Goal: Task Accomplishment & Management: Manage account settings

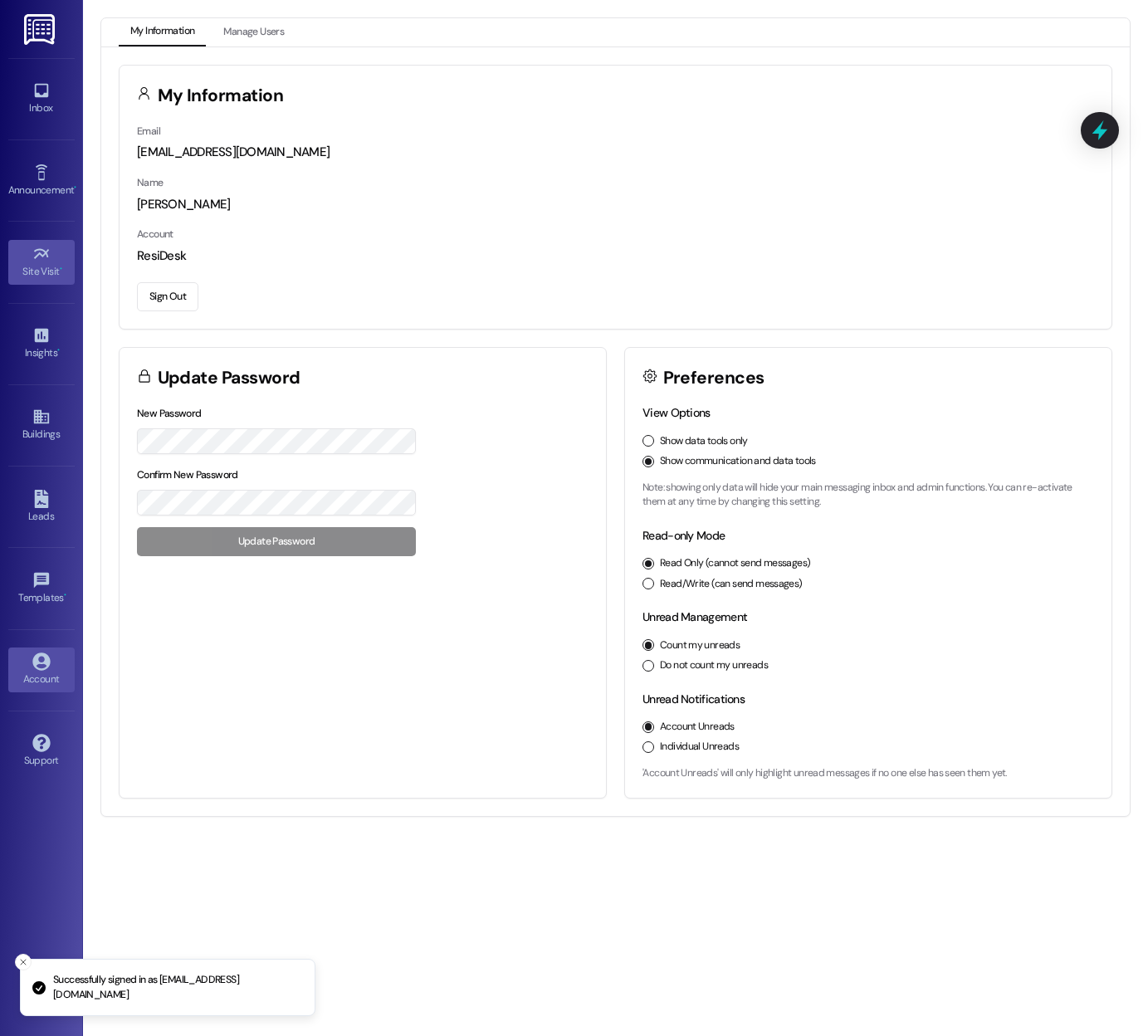
click at [33, 266] on div "Site Visit •" at bounding box center [41, 271] width 83 height 16
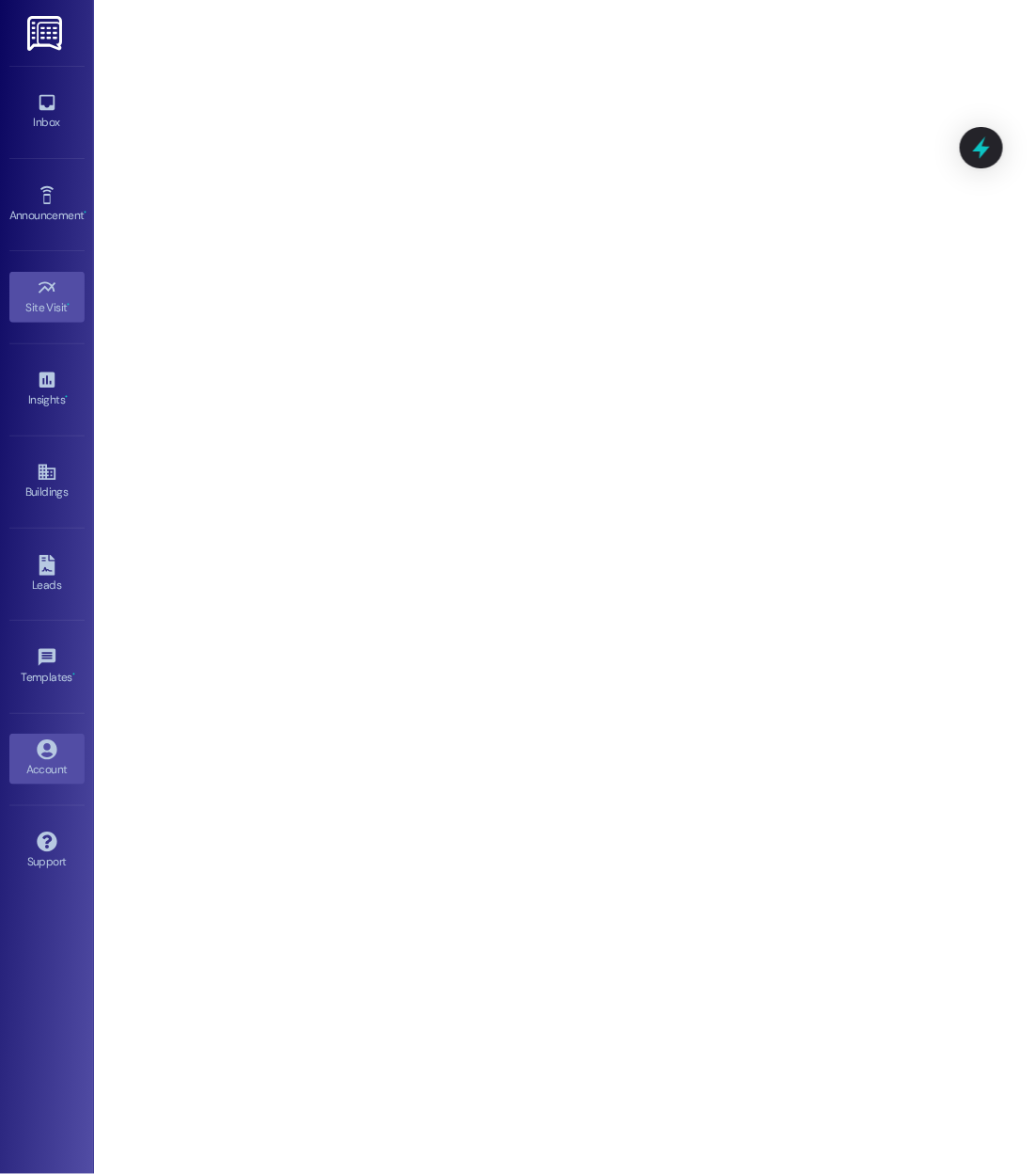
click at [63, 776] on link "Account" at bounding box center [47, 759] width 75 height 50
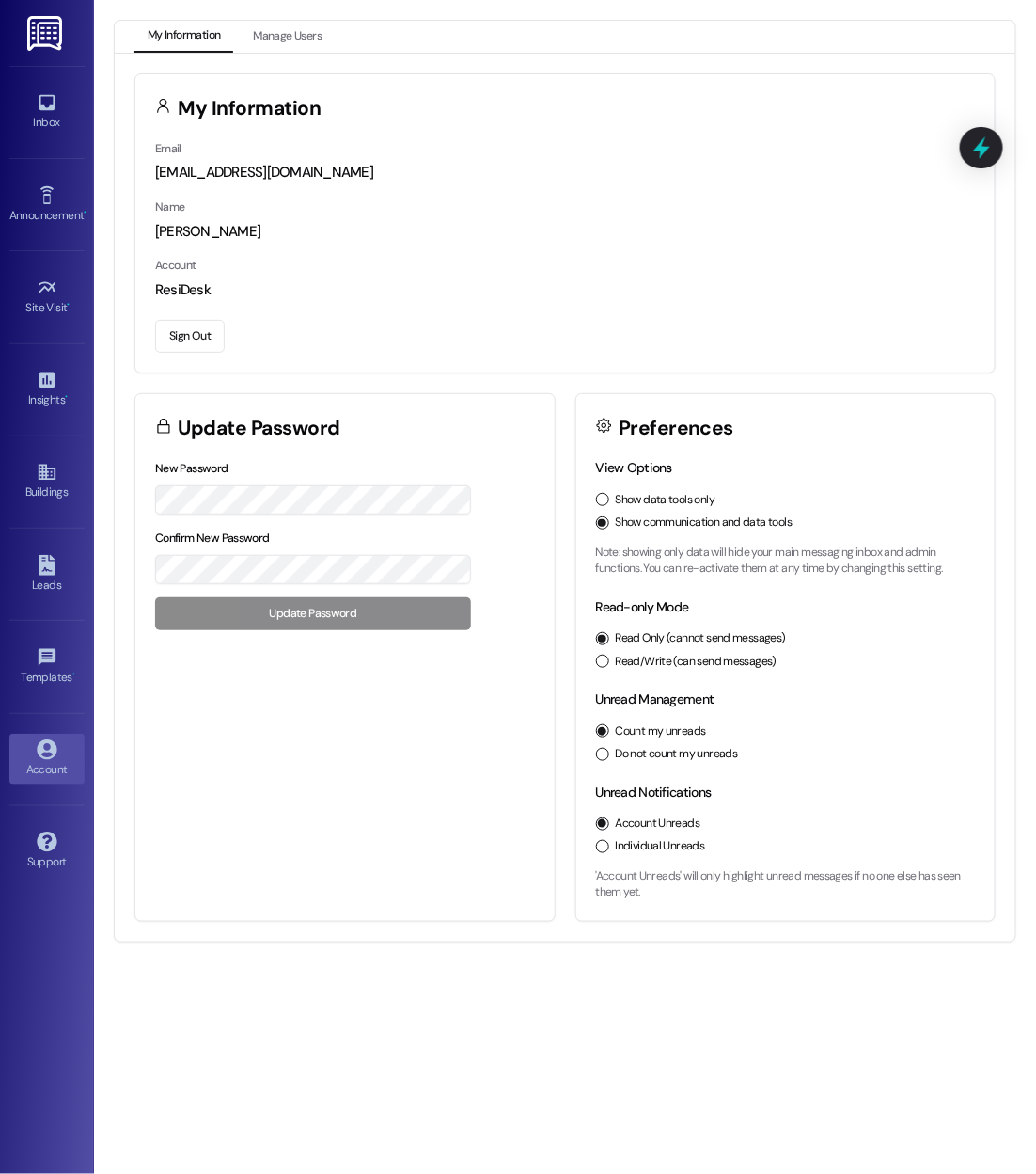
click at [189, 333] on button "Sign Out" at bounding box center [190, 336] width 70 height 33
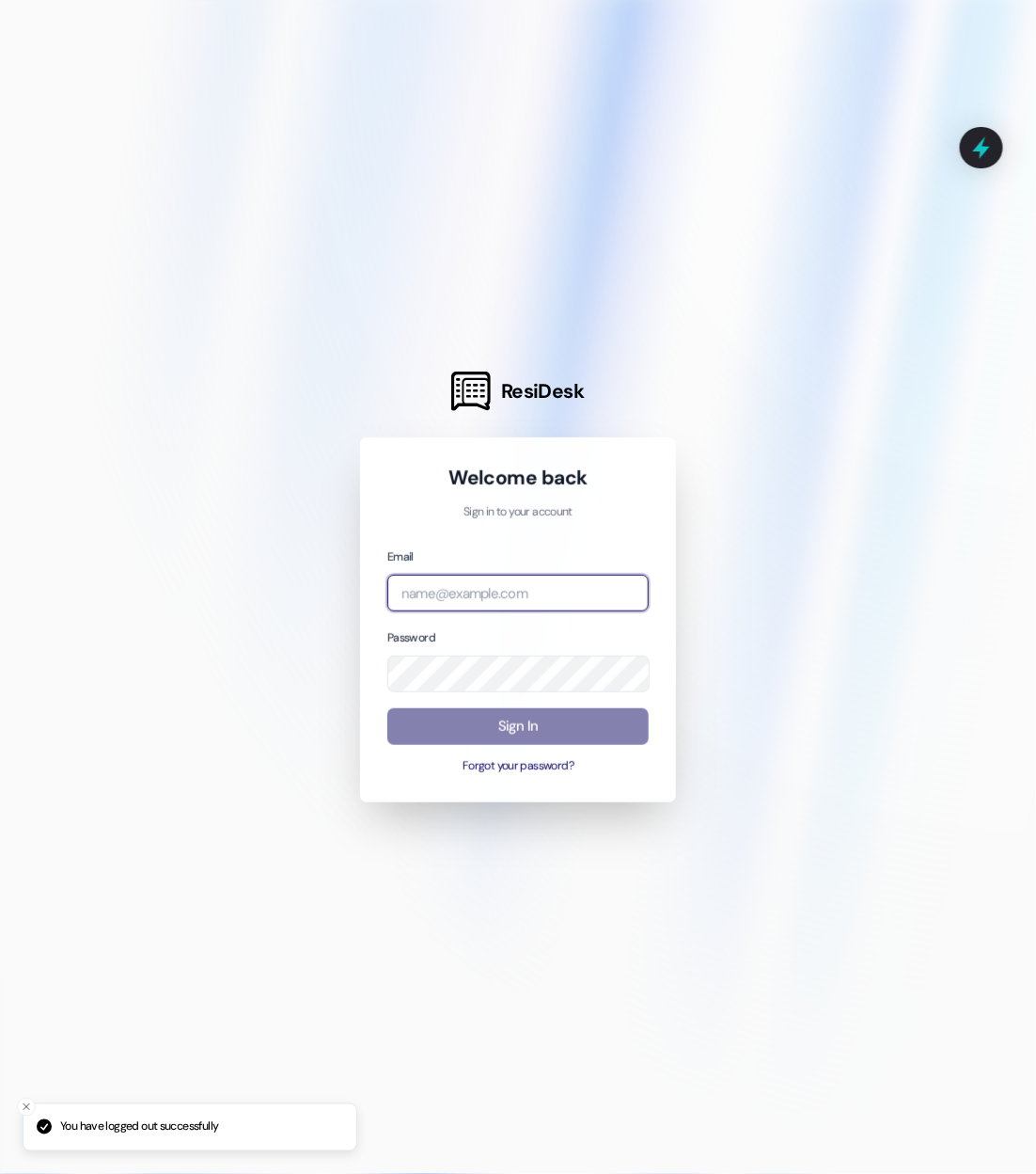
click at [470, 586] on input "email" at bounding box center [518, 593] width 261 height 37
type input "[EMAIL_ADDRESS][DOMAIN_NAME]"
